Goal: Check status: Check status

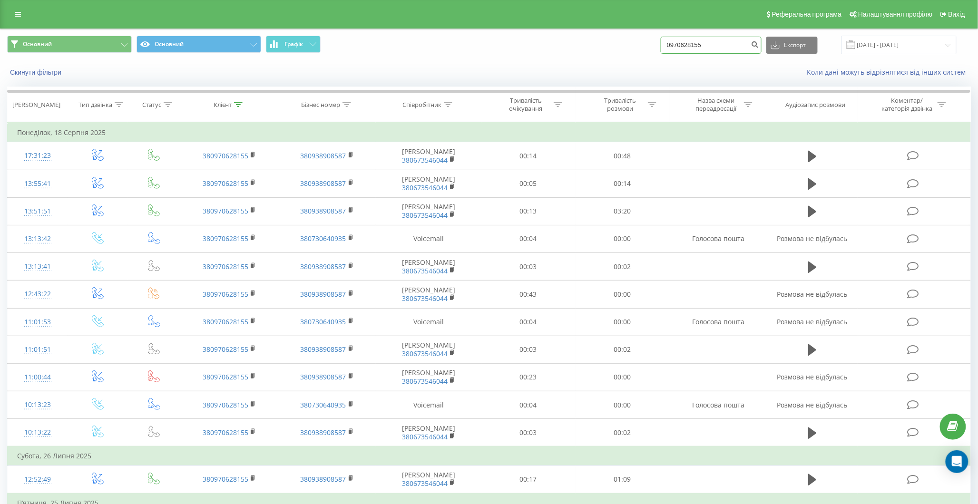
click at [720, 50] on input "0970628155" at bounding box center [711, 45] width 101 height 17
type input "0"
type input "0673381381"
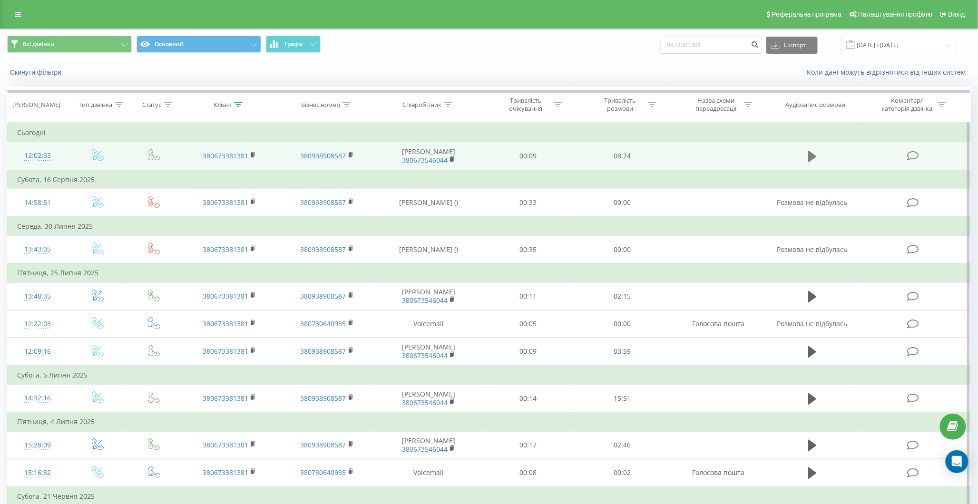
click at [812, 158] on icon at bounding box center [812, 156] width 9 height 11
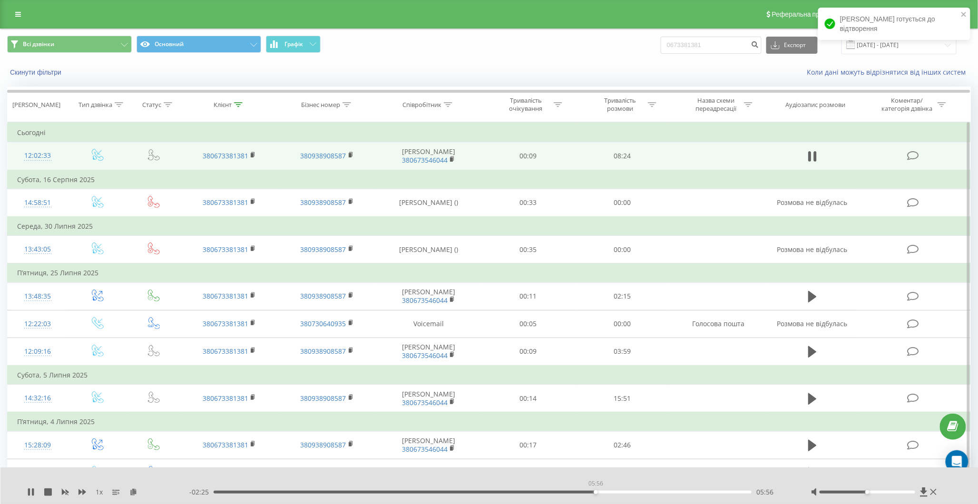
click at [595, 492] on div "05:56" at bounding box center [483, 492] width 538 height 3
click at [655, 492] on div "06:02" at bounding box center [483, 492] width 538 height 3
click at [525, 491] on div "07:03" at bounding box center [483, 492] width 538 height 3
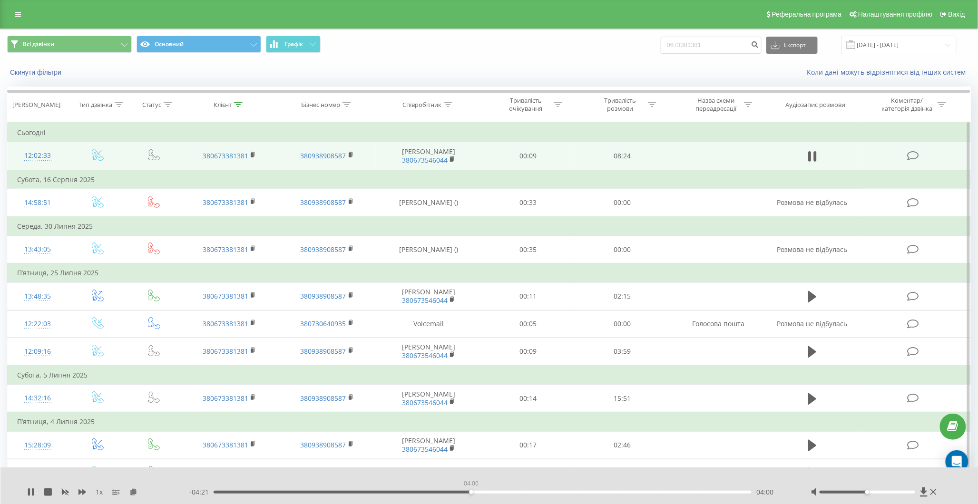
click at [471, 492] on div "04:00" at bounding box center [483, 492] width 538 height 3
click at [422, 491] on div "04:03" at bounding box center [483, 492] width 538 height 3
click at [723, 491] on div "07:55" at bounding box center [483, 492] width 538 height 3
click at [706, 491] on div "07:58" at bounding box center [483, 492] width 538 height 3
click at [681, 491] on div "07:41" at bounding box center [483, 492] width 538 height 3
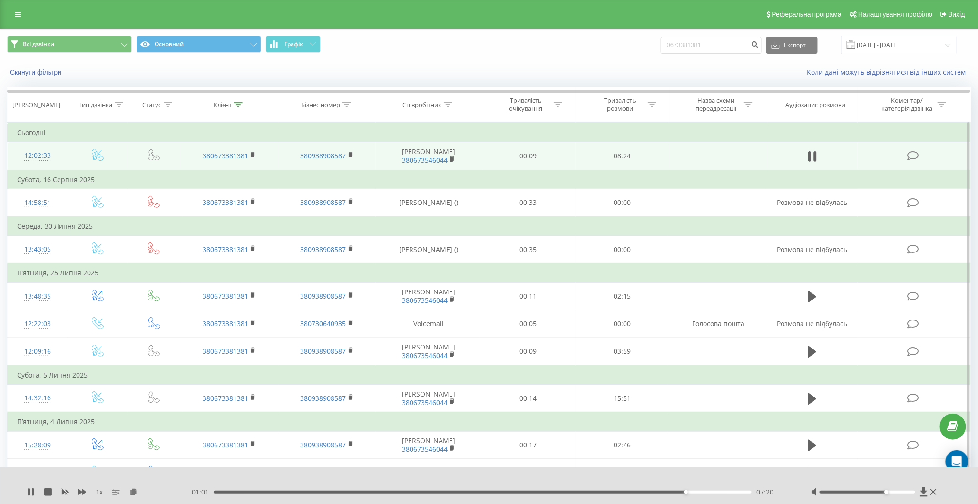
drag, startPoint x: 867, startPoint y: 490, endPoint x: 886, endPoint y: 491, distance: 19.0
click at [886, 491] on div "Accessibility label" at bounding box center [887, 492] width 4 height 4
click at [29, 492] on icon at bounding box center [29, 492] width 2 height 8
click at [679, 491] on div "07:28" at bounding box center [483, 492] width 538 height 3
click at [29, 490] on icon at bounding box center [31, 492] width 6 height 8
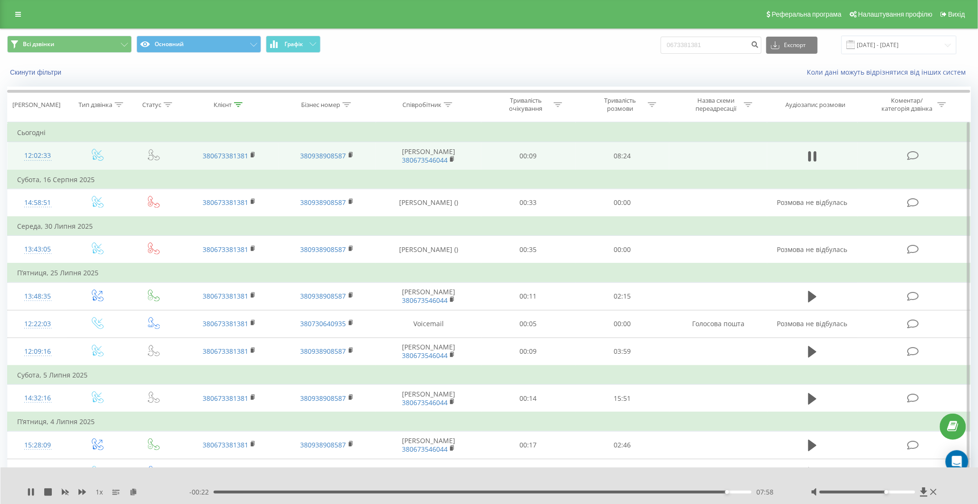
click at [672, 492] on div "07:58" at bounding box center [483, 492] width 538 height 3
click at [31, 492] on icon at bounding box center [31, 492] width 8 height 8
